Goal: Go to known website: Go to known website

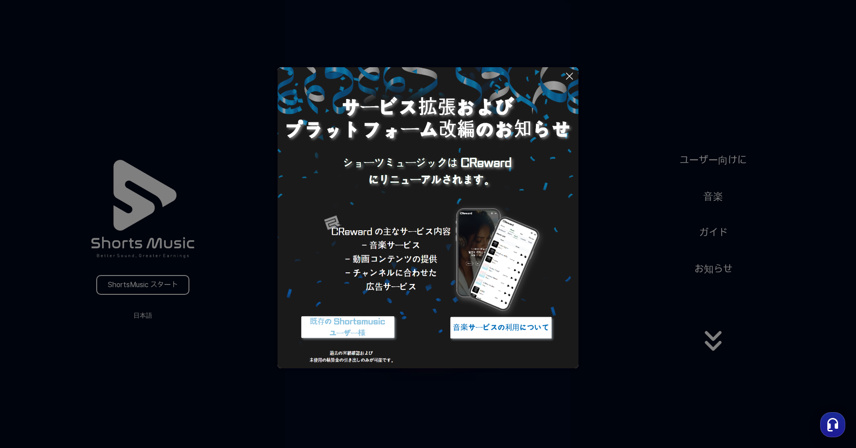
drag, startPoint x: 747, startPoint y: 0, endPoint x: 783, endPoint y: 80, distance: 87.5
click at [780, 82] on button at bounding box center [428, 224] width 856 height 448
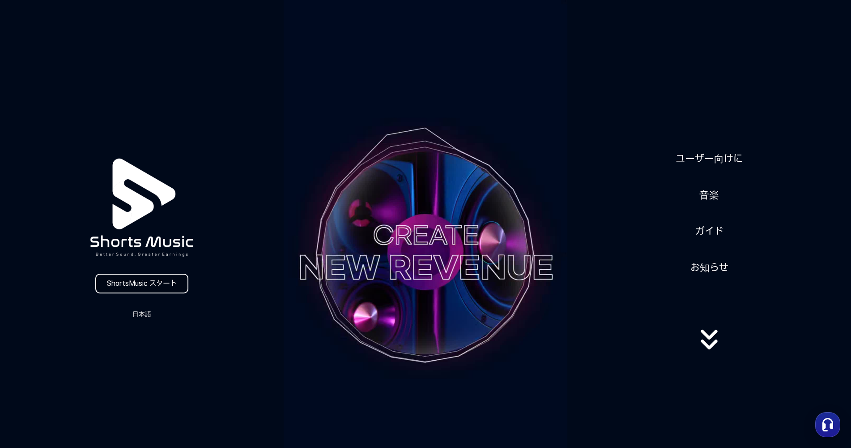
click at [175, 286] on link "ShortsMusic スタート" at bounding box center [141, 283] width 93 height 20
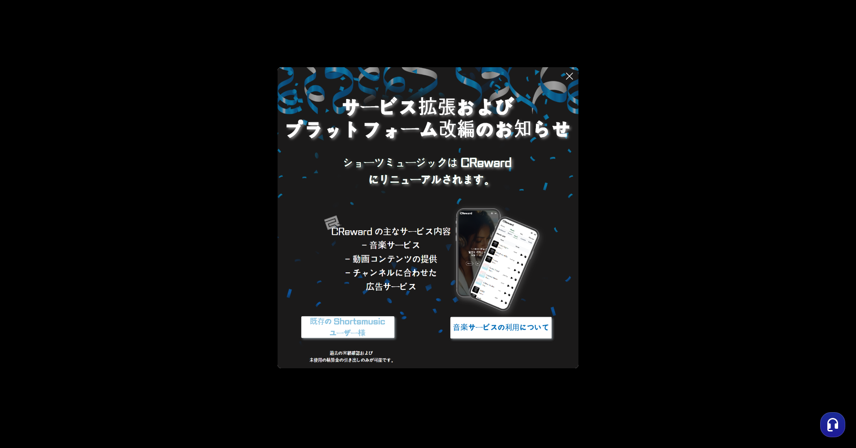
click at [499, 328] on img at bounding box center [501, 328] width 112 height 34
click at [567, 76] on icon at bounding box center [569, 76] width 11 height 11
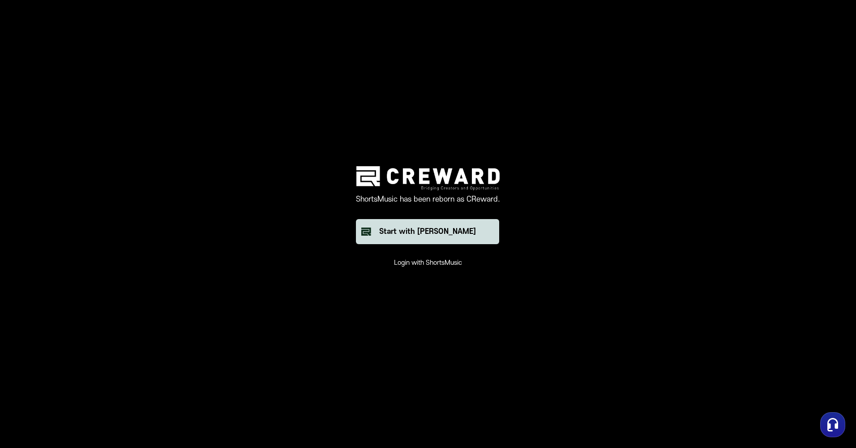
click at [438, 231] on div "Start with [PERSON_NAME]" at bounding box center [427, 231] width 97 height 11
